Goal: Task Accomplishment & Management: Manage account settings

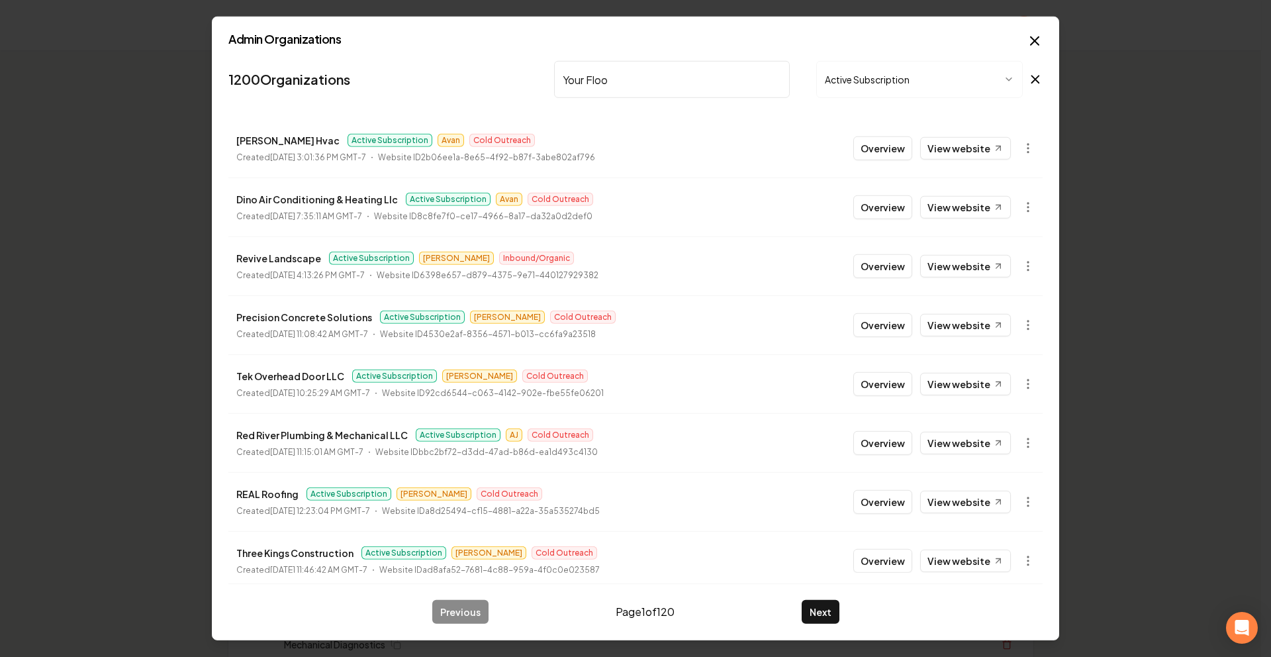
type input "Your Floor"
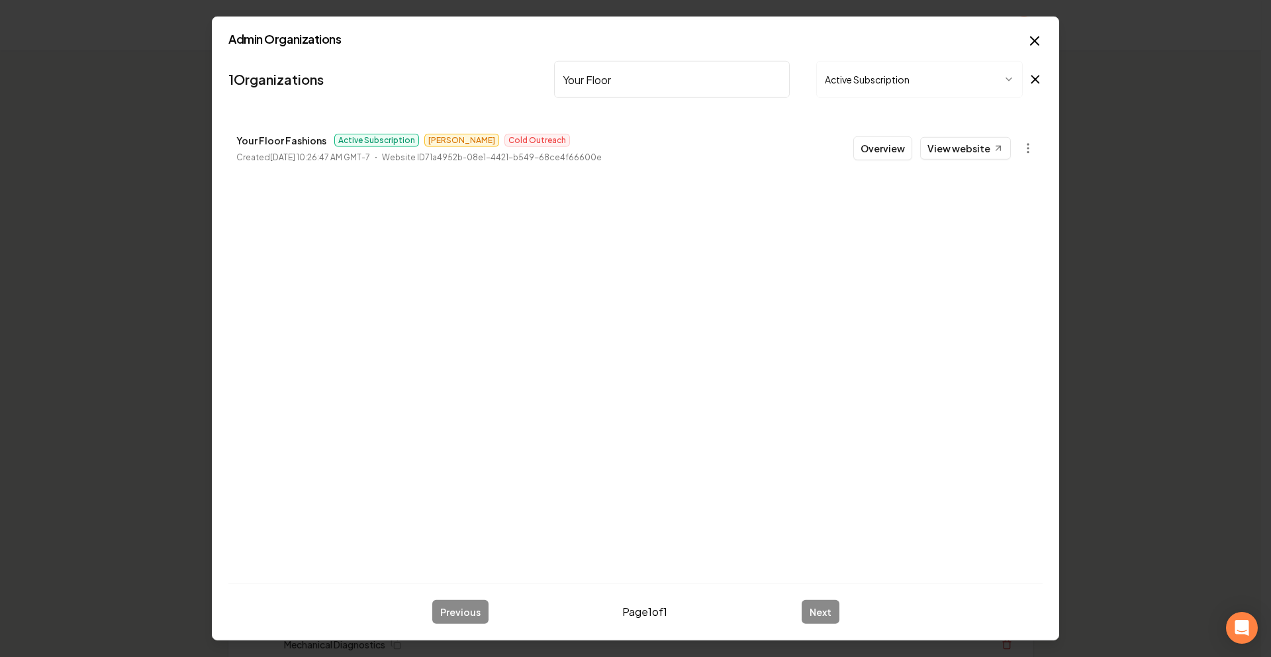
click at [872, 144] on button "Overview" at bounding box center [882, 148] width 59 height 24
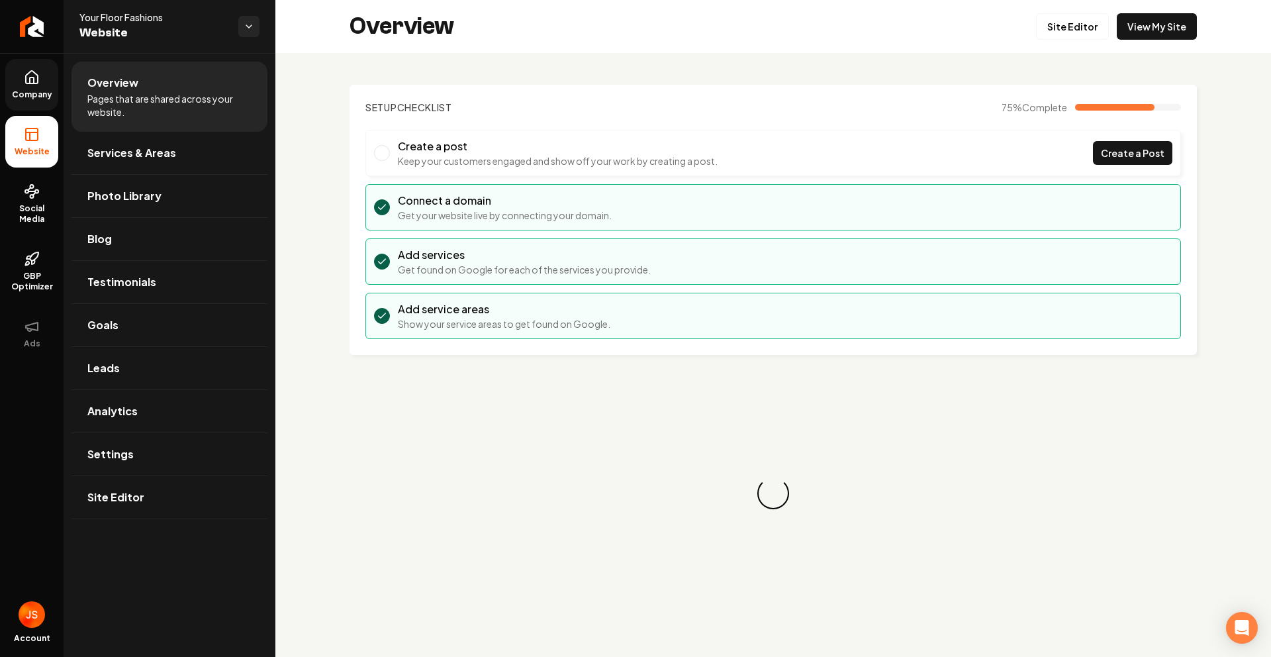
click at [43, 98] on span "Company" at bounding box center [32, 94] width 51 height 11
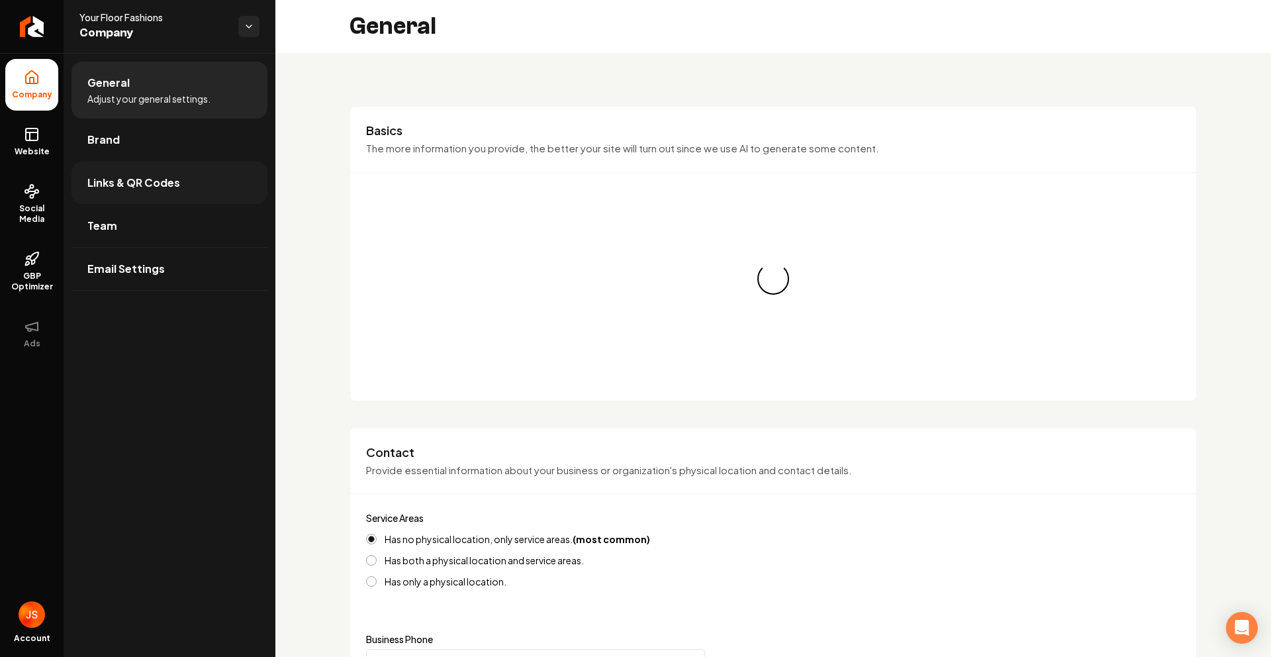
click at [120, 185] on span "Links & QR Codes" at bounding box center [133, 183] width 93 height 16
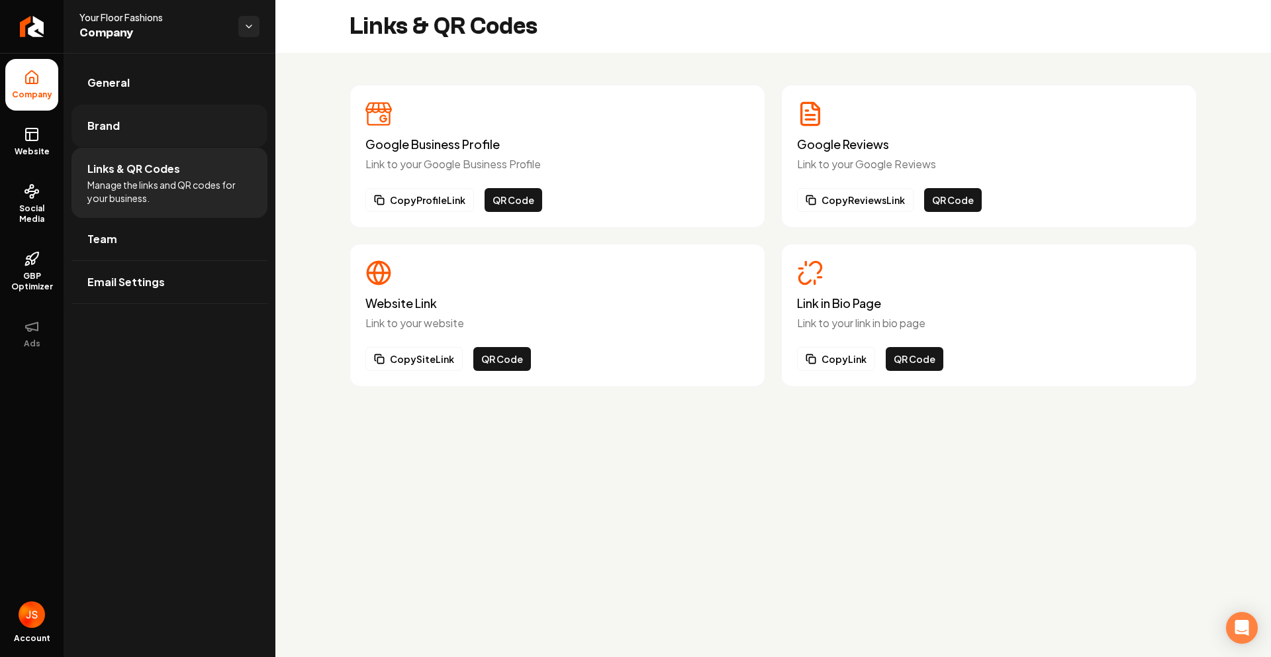
click at [90, 120] on span "Brand" at bounding box center [103, 126] width 32 height 16
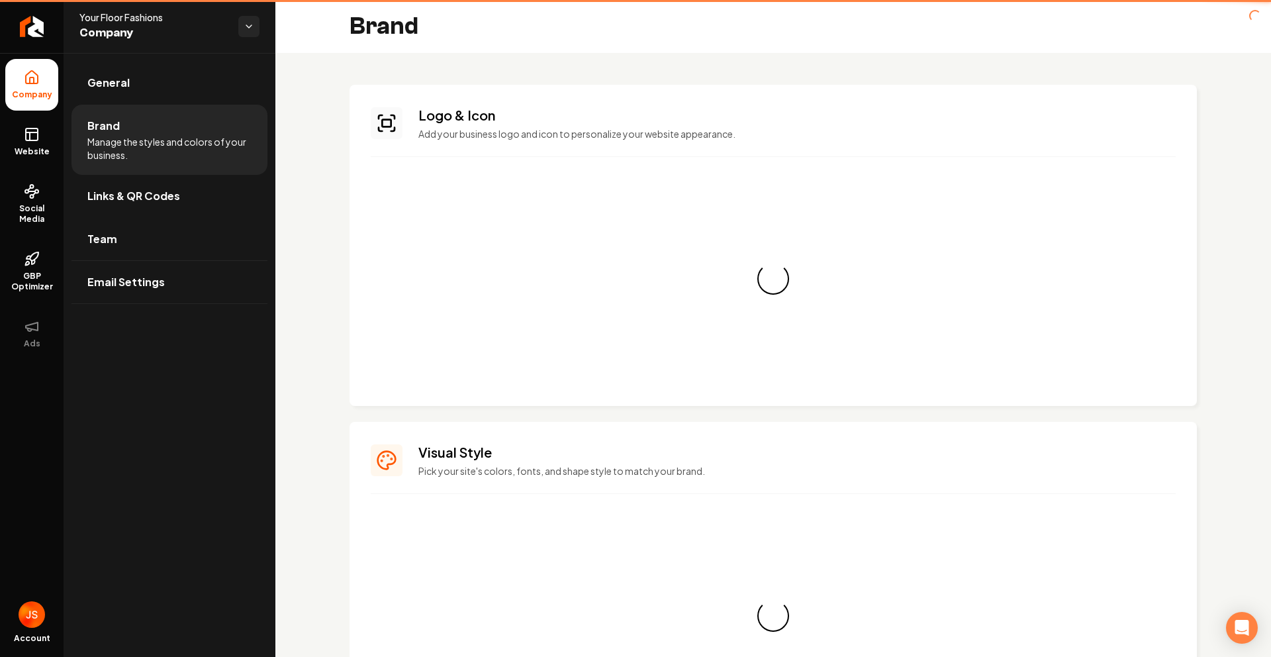
click at [0, 120] on ul "Company Website Social Media GBP Optimizer Ads" at bounding box center [32, 209] width 64 height 312
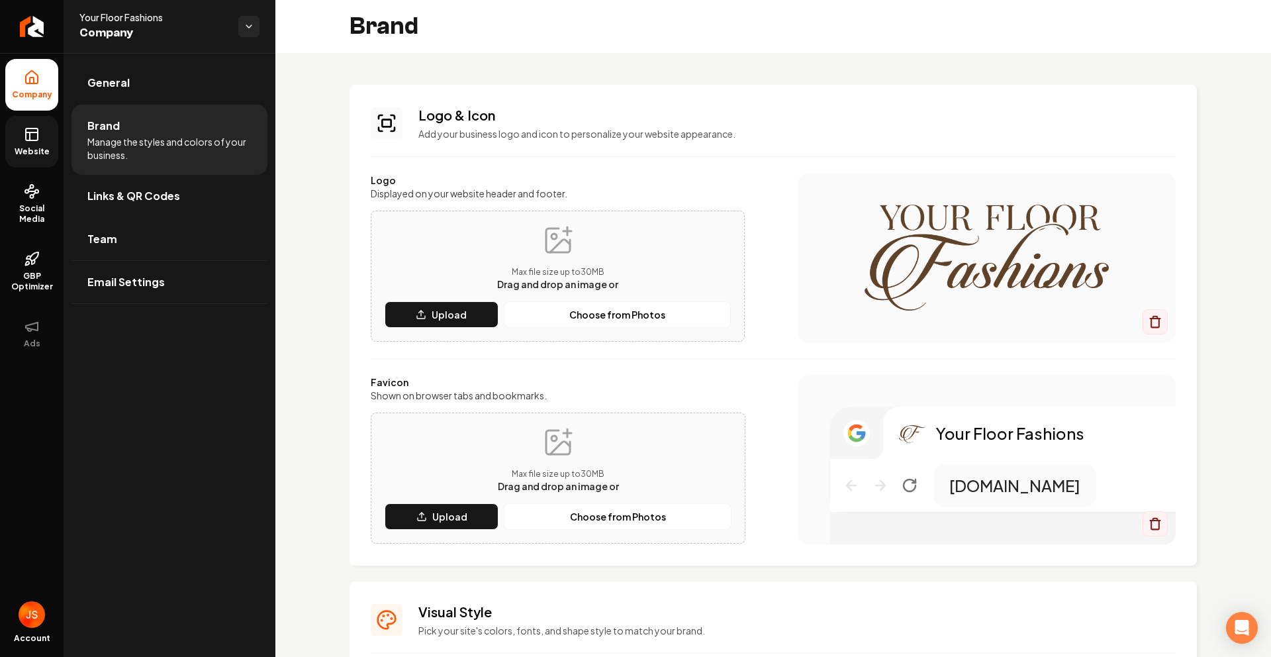
click at [13, 133] on link "Website" at bounding box center [31, 142] width 53 height 52
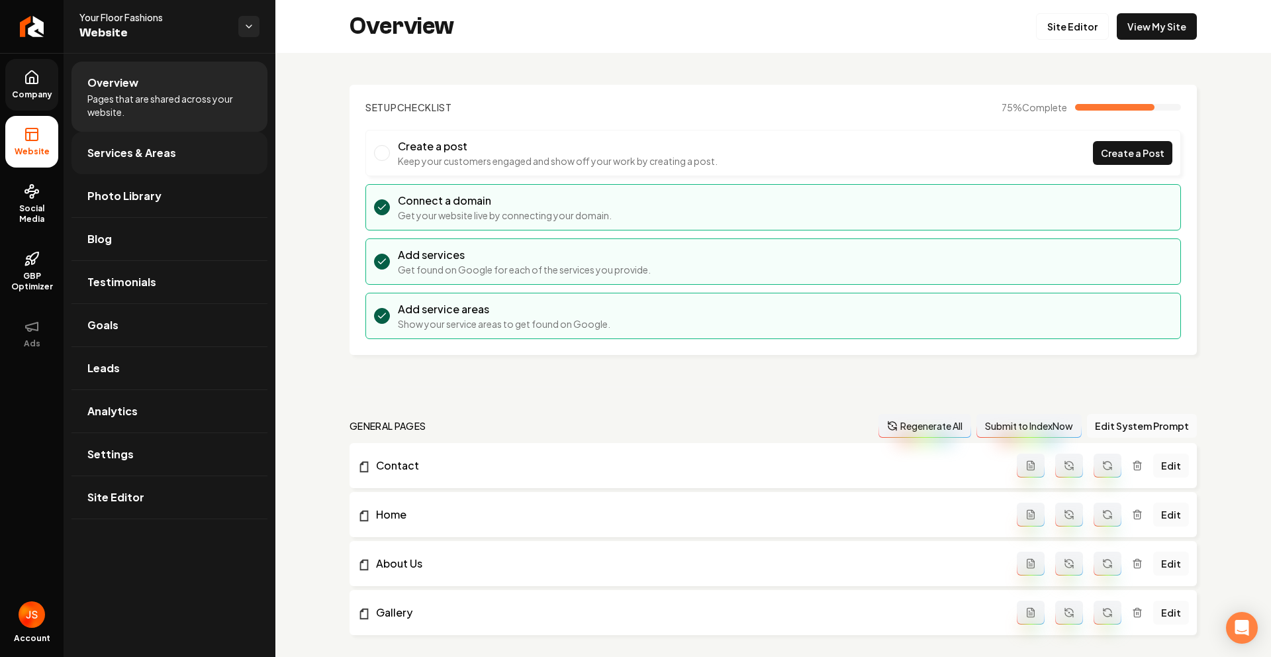
click at [156, 162] on link "Services & Areas" at bounding box center [169, 153] width 196 height 42
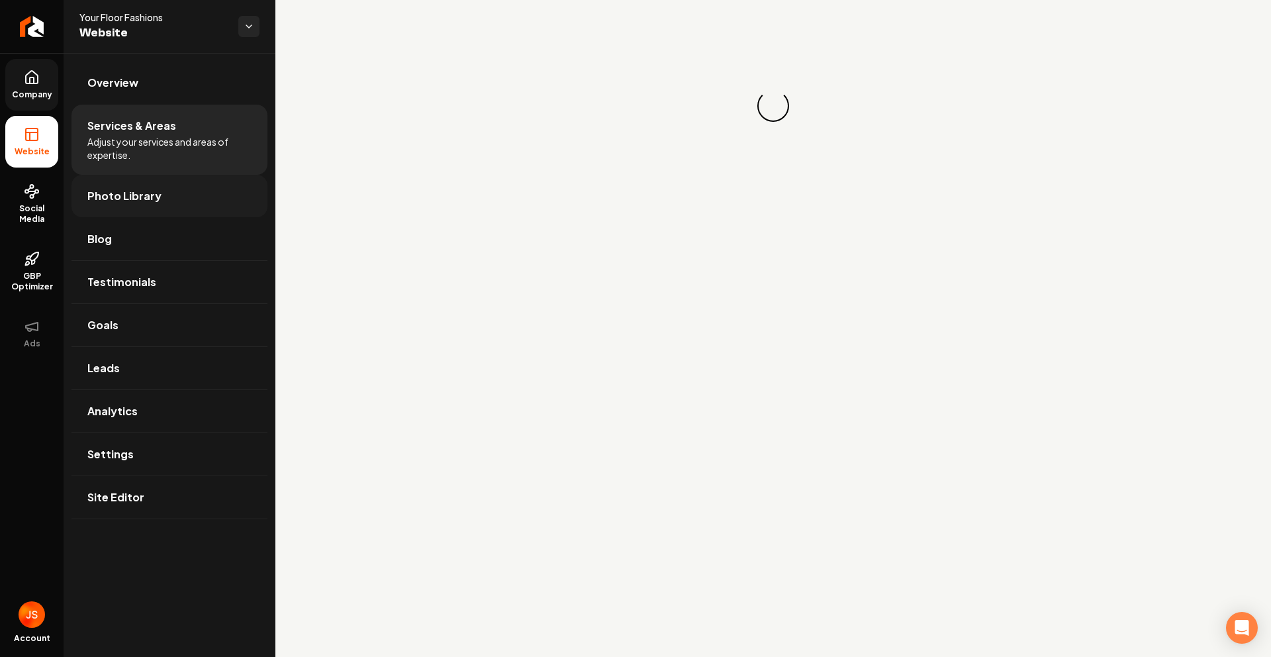
click at [123, 195] on span "Photo Library" at bounding box center [124, 196] width 74 height 16
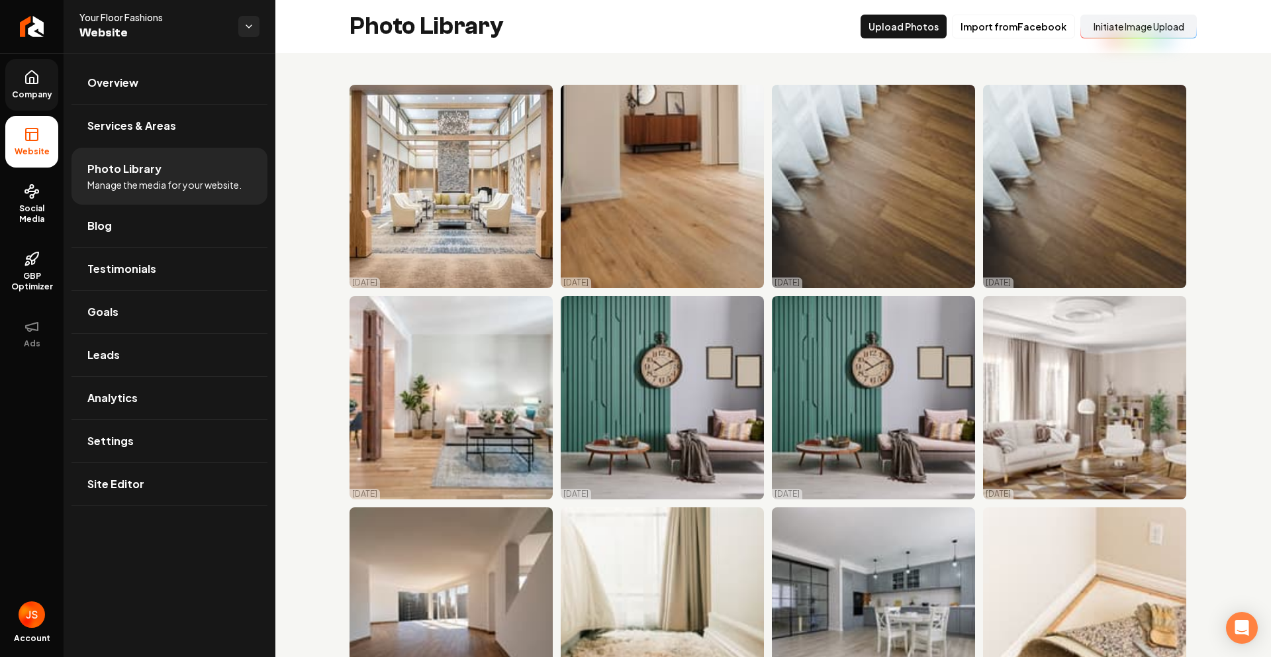
click at [1141, 29] on button "Initiate Image Upload" at bounding box center [1138, 27] width 117 height 24
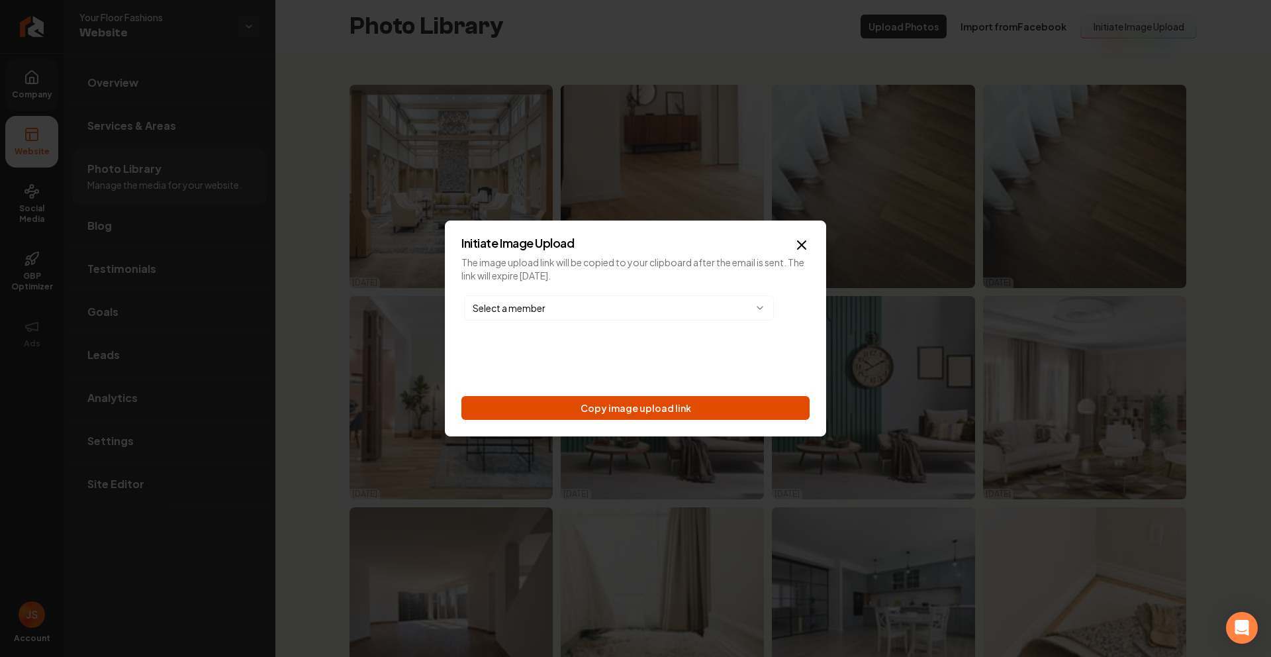
click at [609, 404] on button "Copy image upload link" at bounding box center [635, 408] width 348 height 24
